Goal: Transaction & Acquisition: Book appointment/travel/reservation

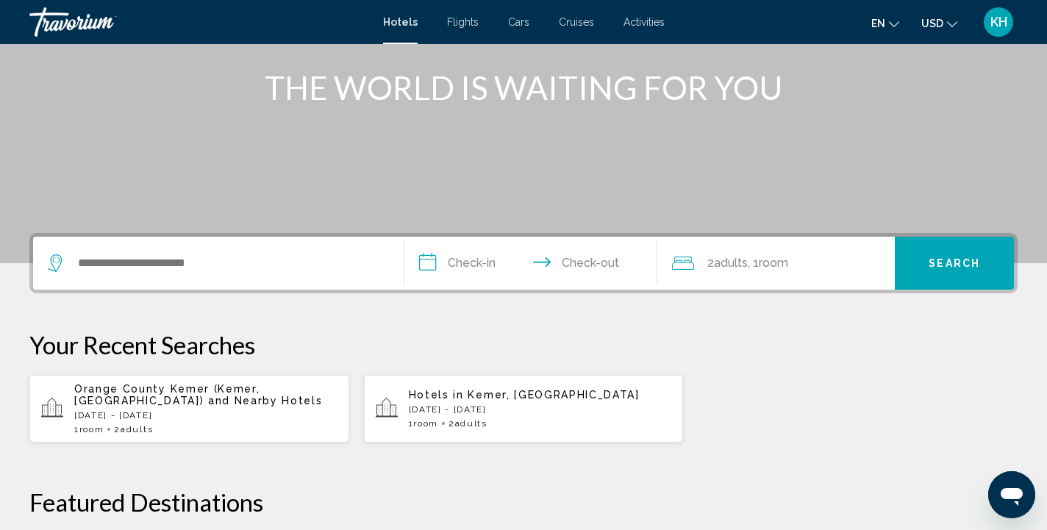
scroll to position [181, 0]
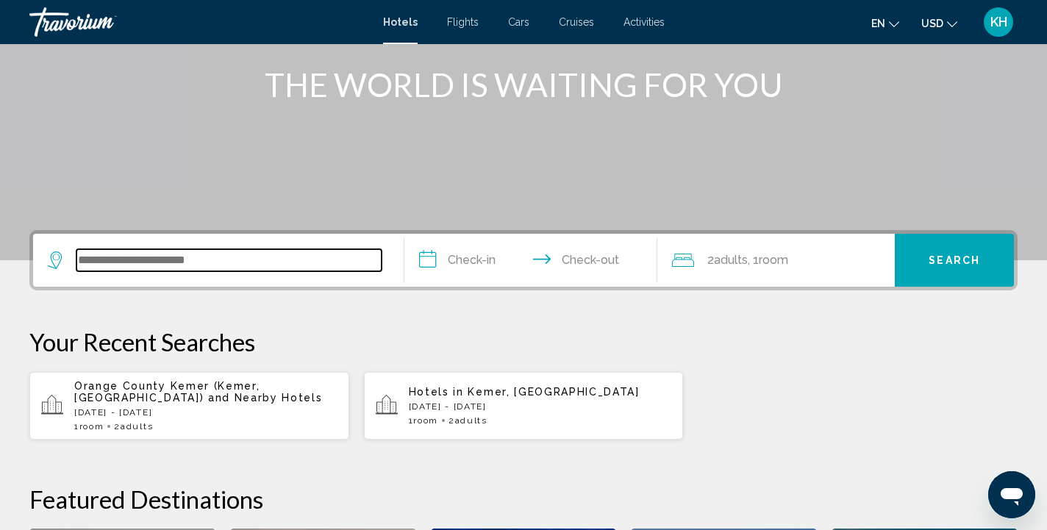
click at [279, 260] on input "Search widget" at bounding box center [228, 260] width 305 height 22
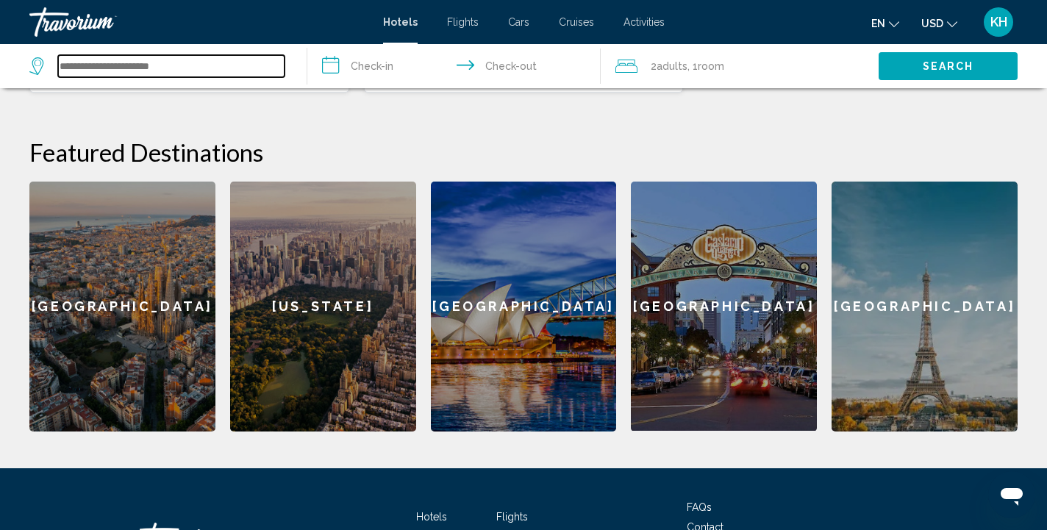
scroll to position [524, 0]
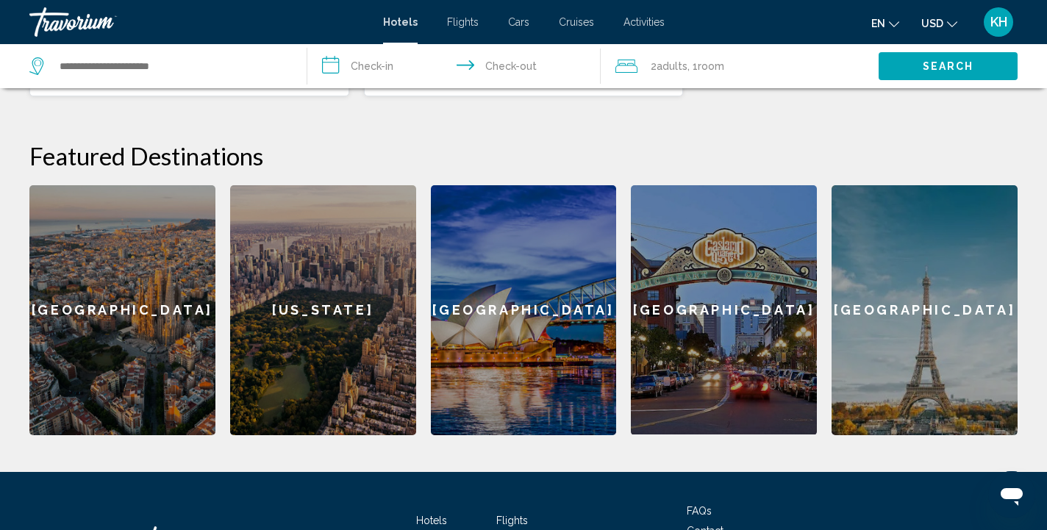
click at [712, 281] on div "[GEOGRAPHIC_DATA]" at bounding box center [724, 309] width 186 height 249
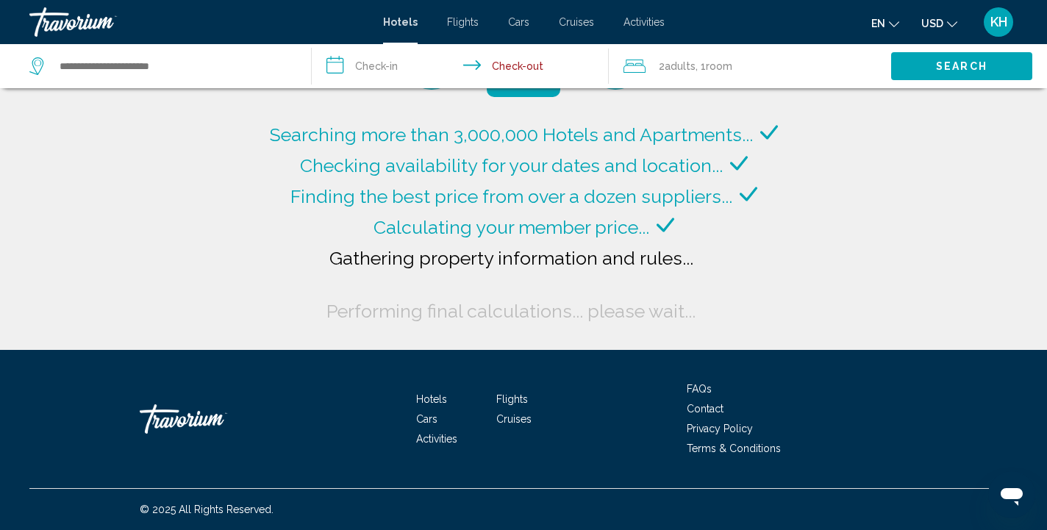
type input "**********"
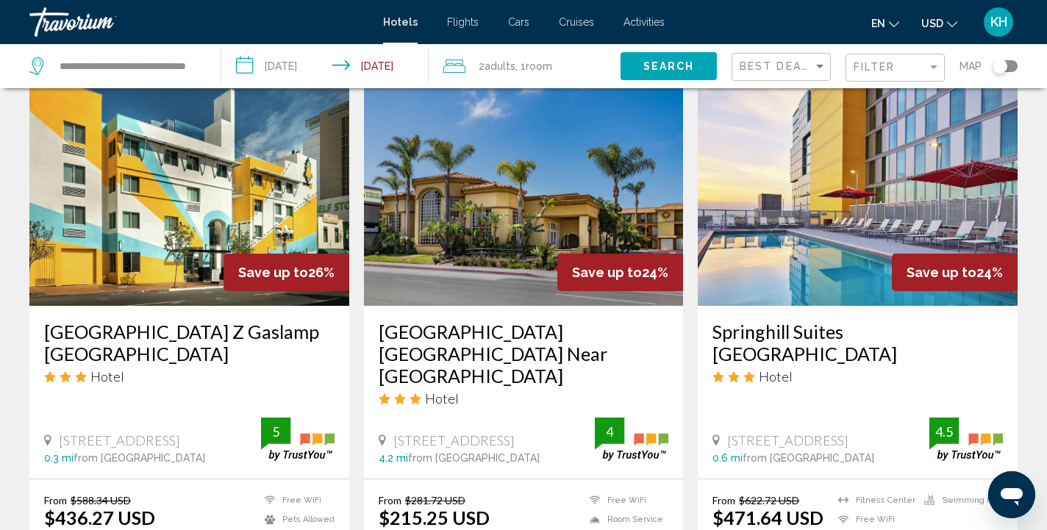
scroll to position [1163, 0]
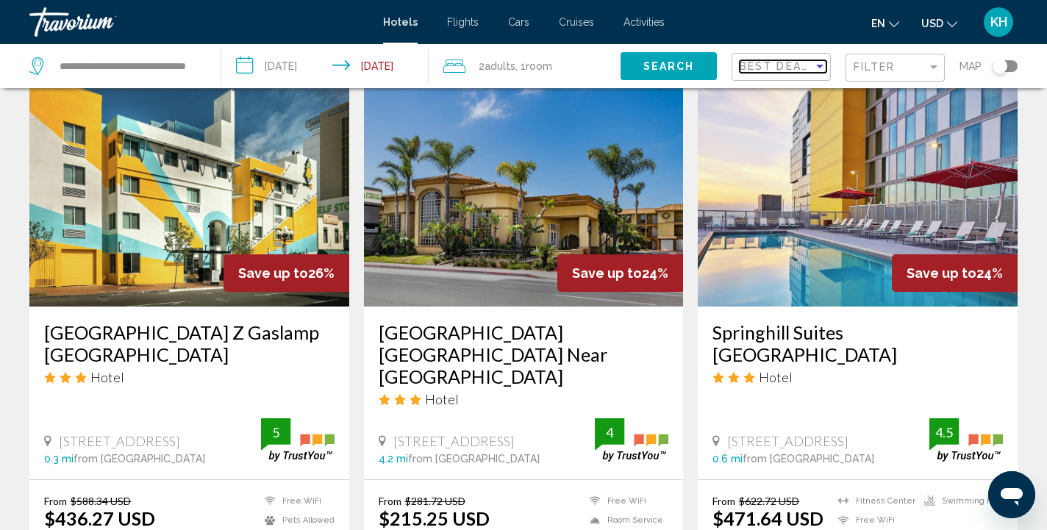
click at [808, 65] on div "Best Deals" at bounding box center [777, 66] width 74 height 12
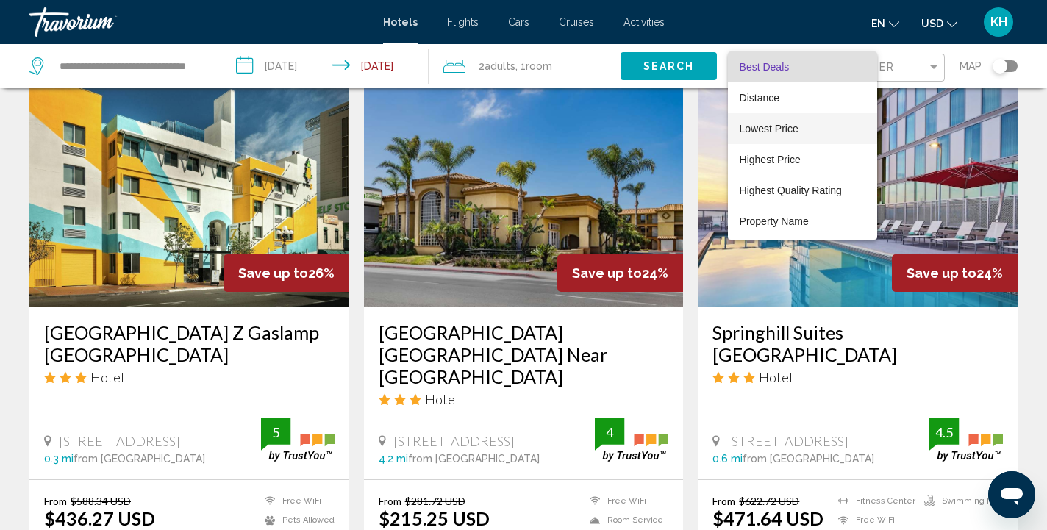
click at [776, 138] on span "Lowest Price" at bounding box center [803, 128] width 126 height 31
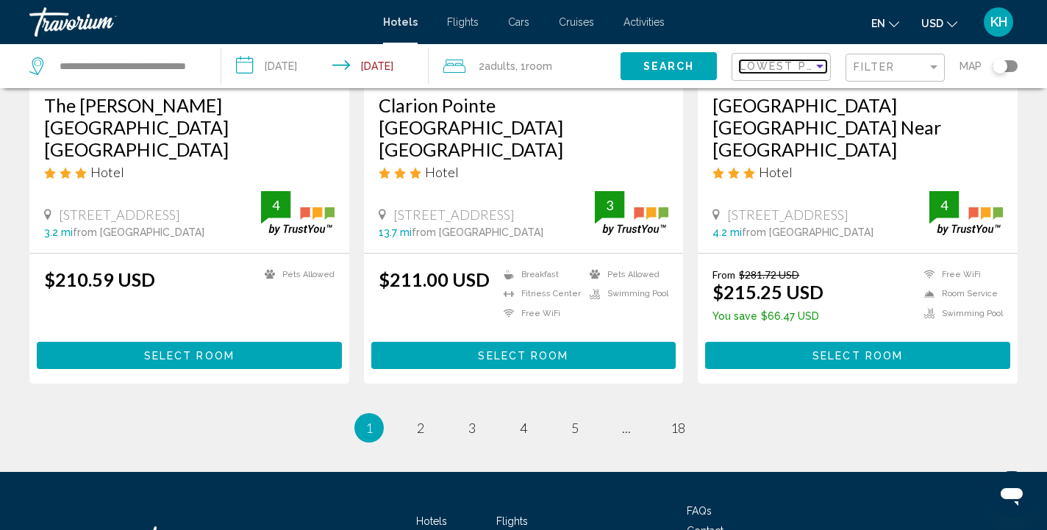
scroll to position [1960, 0]
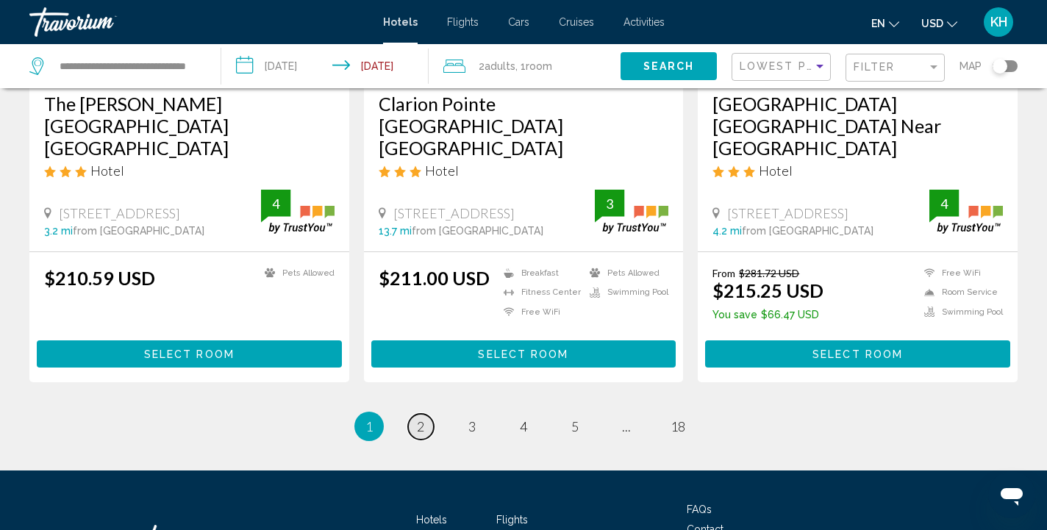
click at [421, 418] on span "2" at bounding box center [420, 426] width 7 height 16
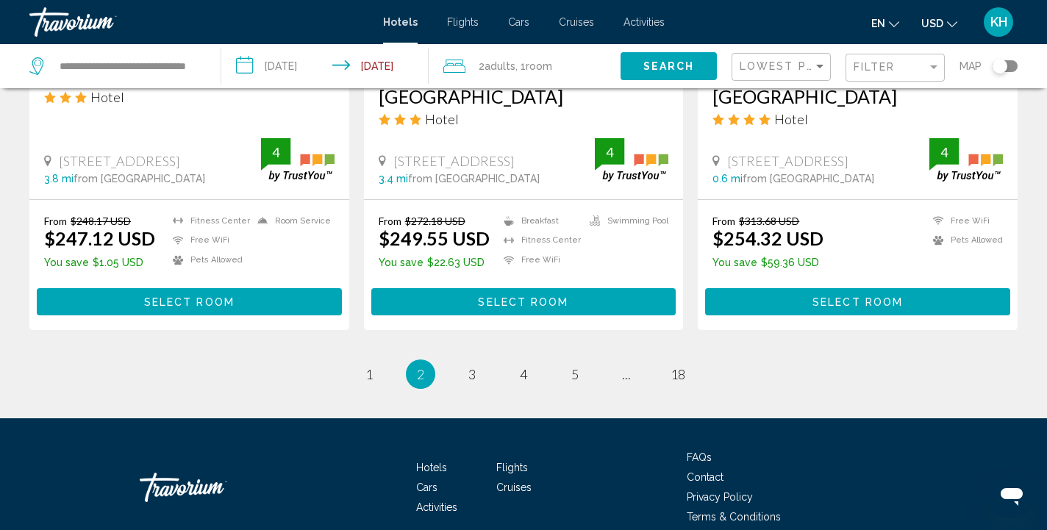
scroll to position [2036, 0]
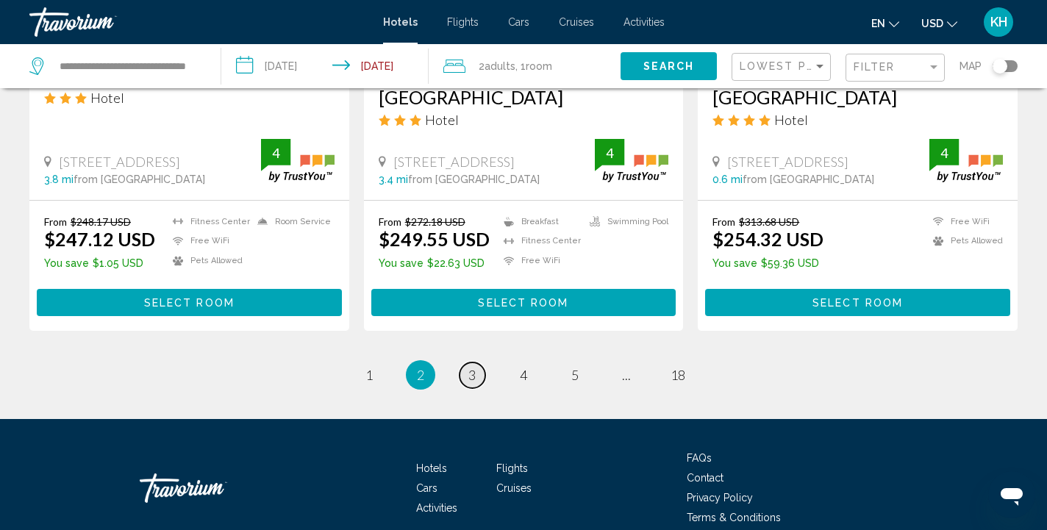
click at [470, 367] on span "3" at bounding box center [471, 375] width 7 height 16
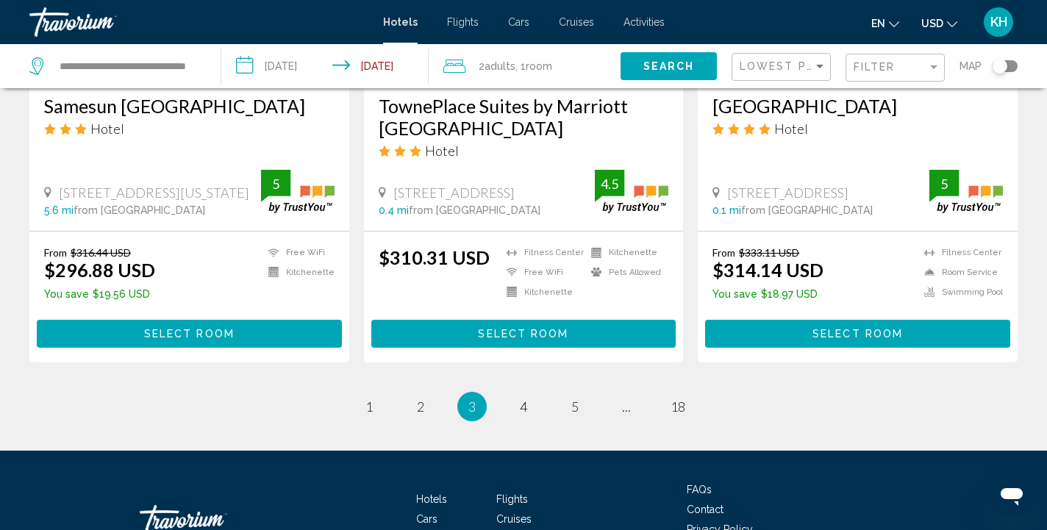
scroll to position [1916, 0]
